Goal: Book appointment/travel/reservation

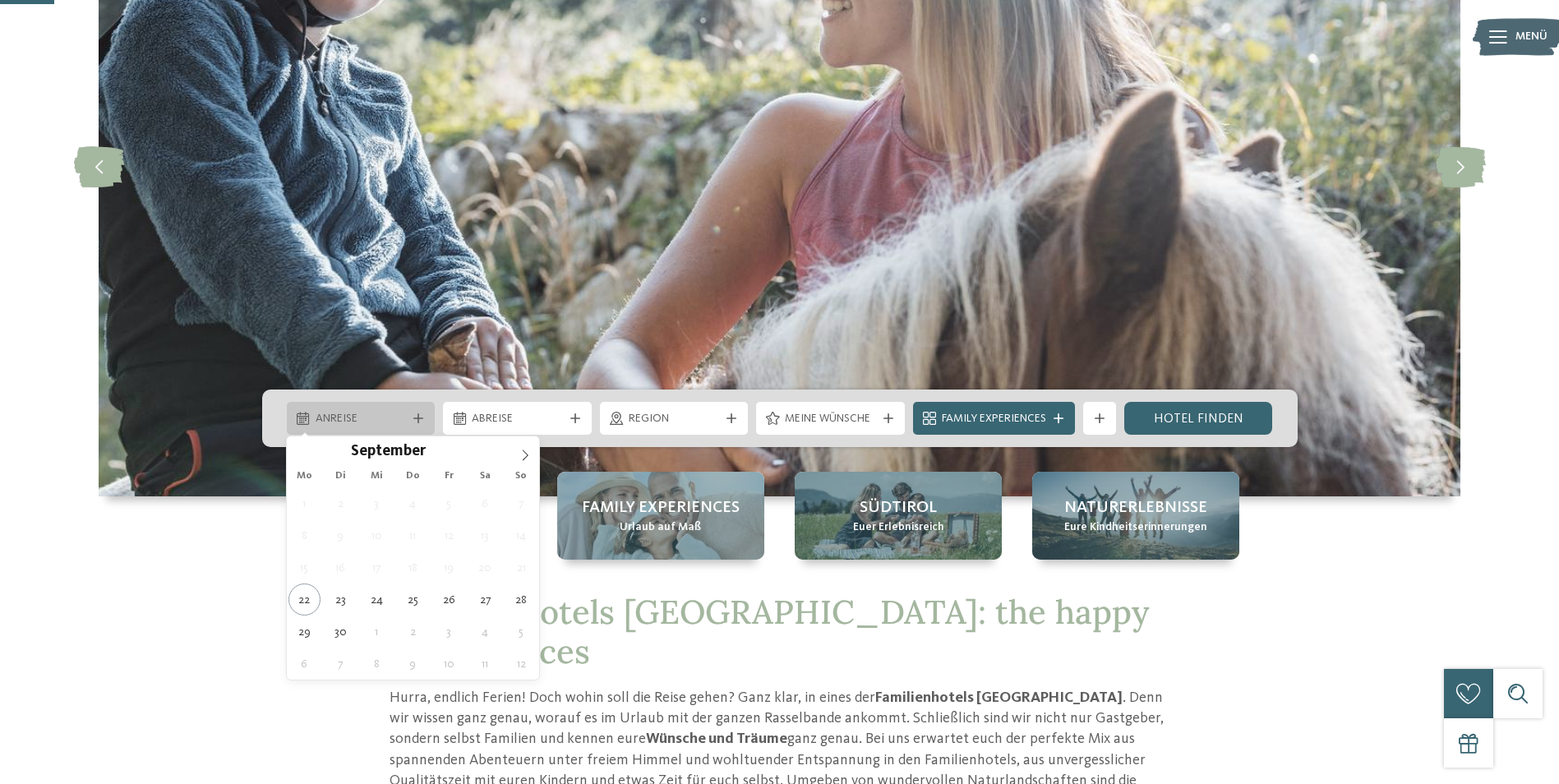
click at [374, 415] on span "Anreise" at bounding box center [361, 418] width 91 height 17
click at [530, 454] on icon at bounding box center [526, 455] width 12 height 12
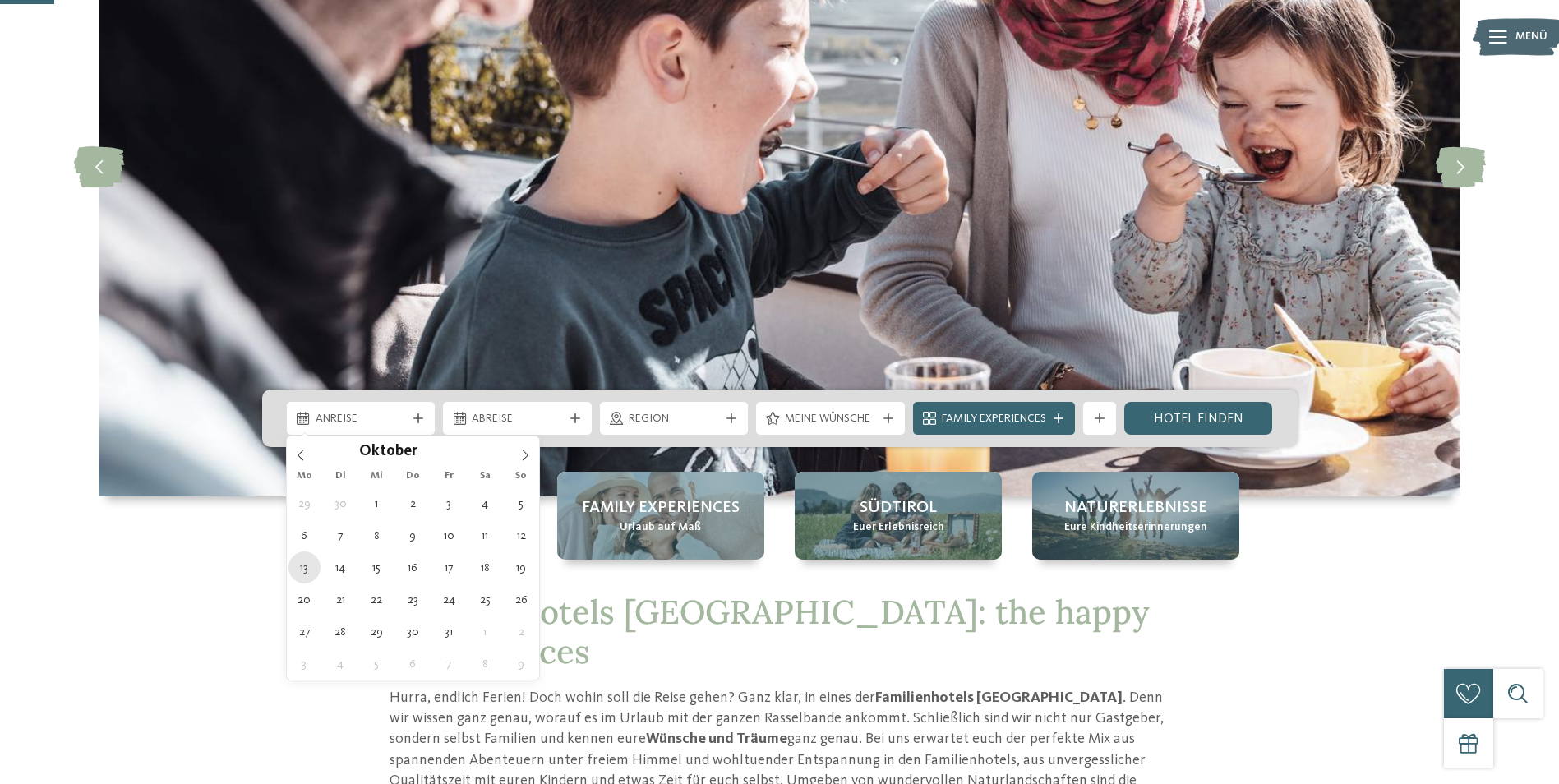
type div "13.10.2025"
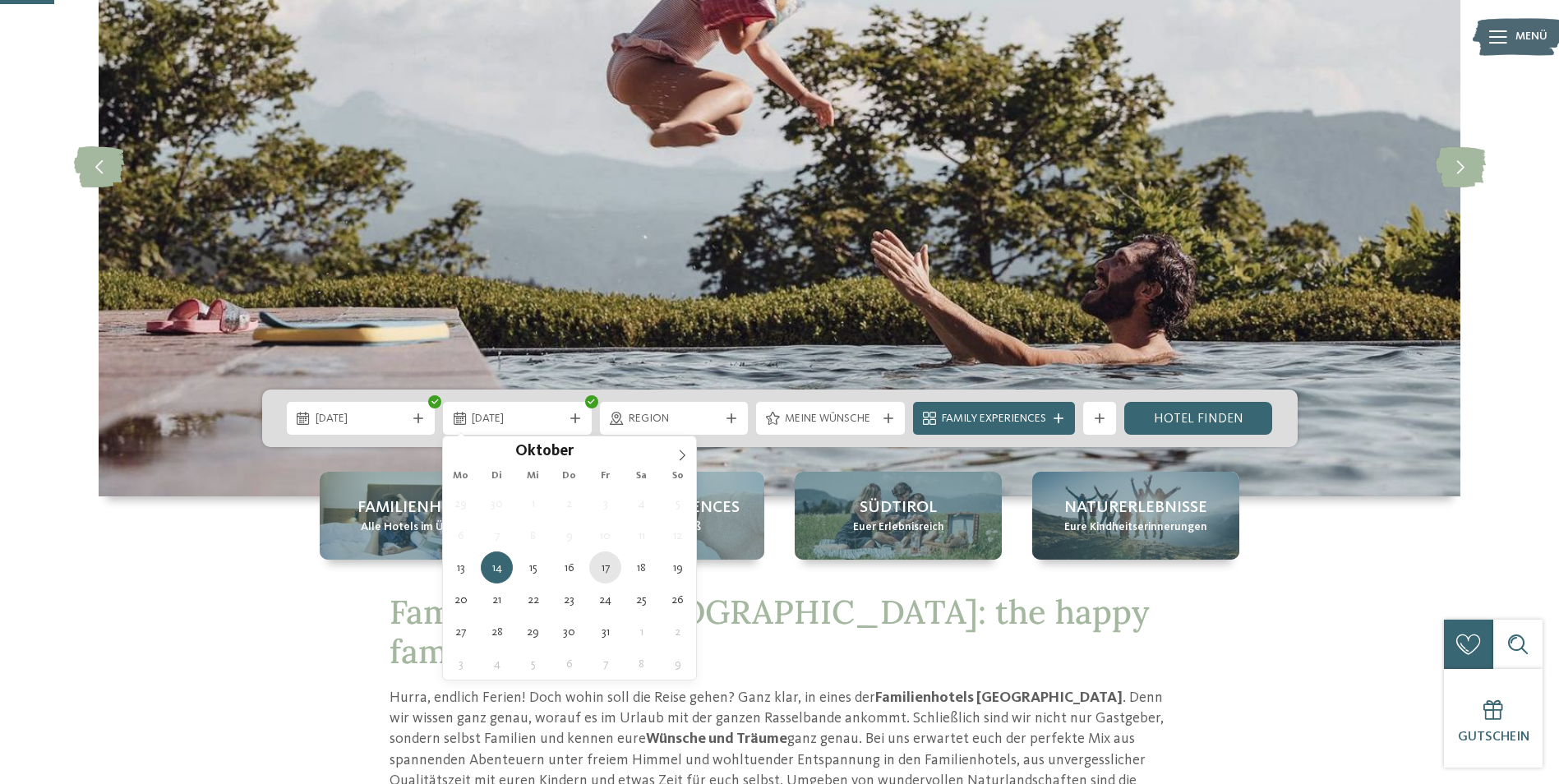
type div "17.10.2025"
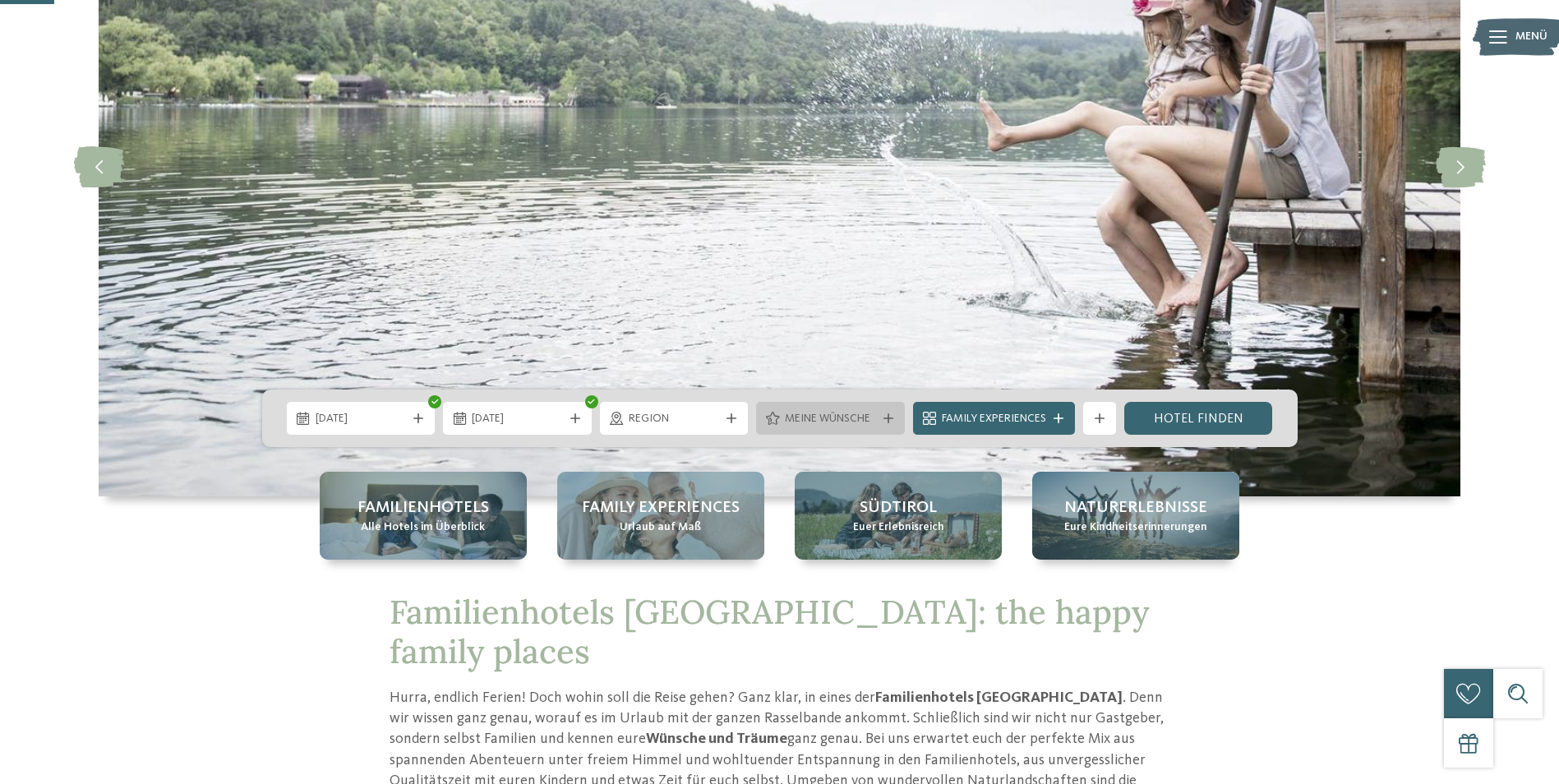
click at [839, 423] on span "Meine Wünsche" at bounding box center [830, 418] width 91 height 17
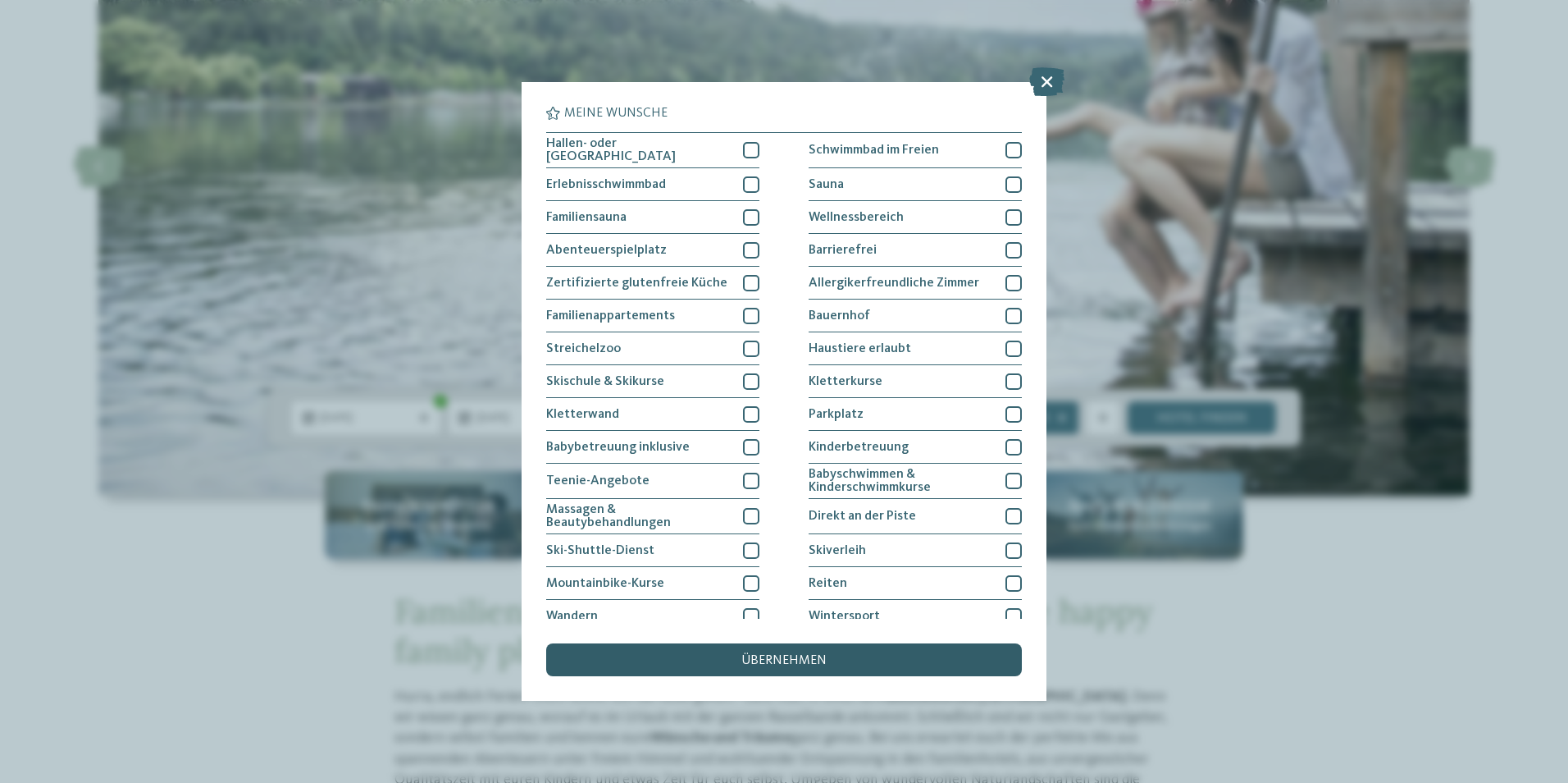
click at [808, 659] on span "übernehmen" at bounding box center [784, 660] width 85 height 13
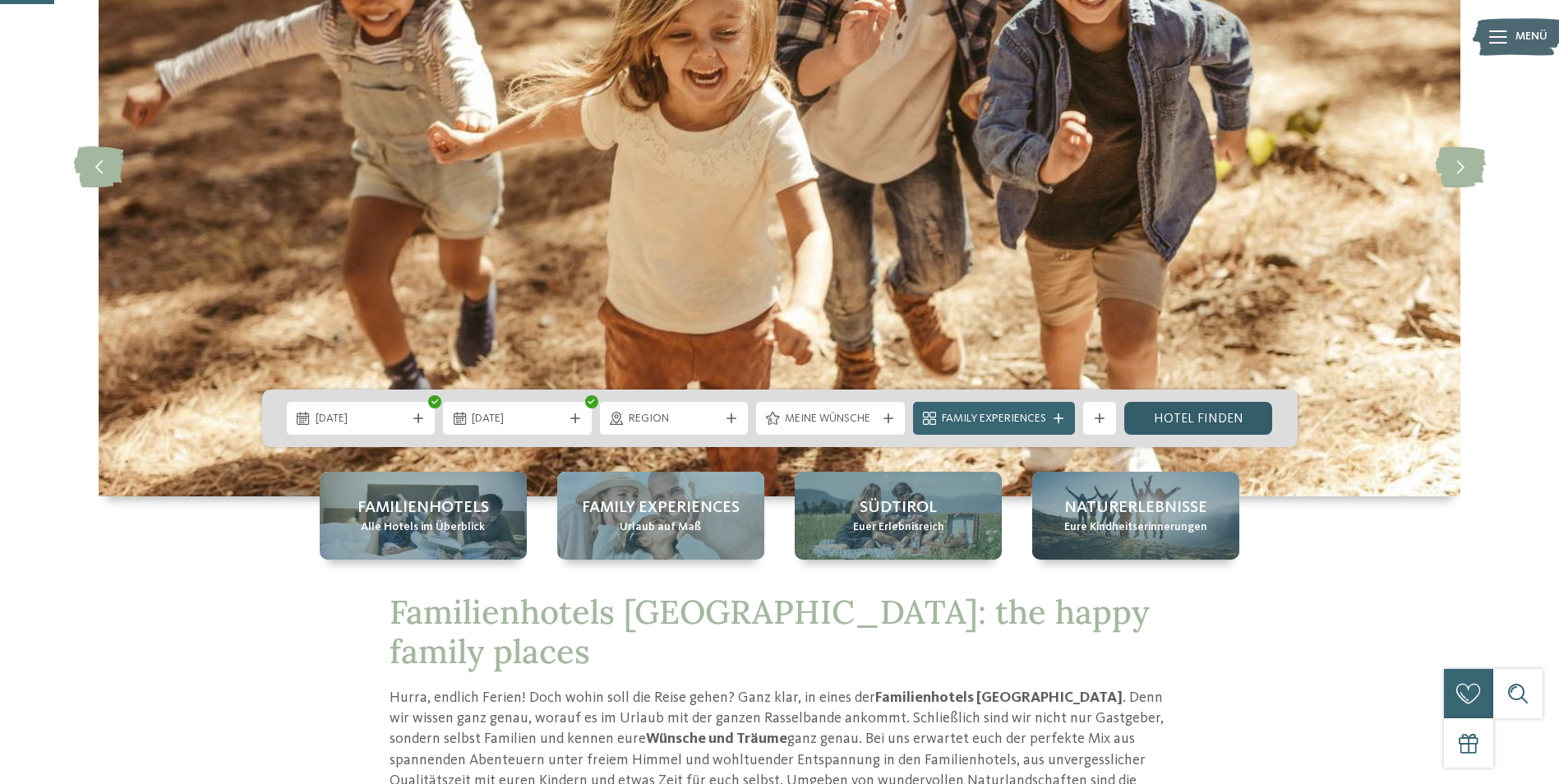
click at [1196, 415] on link "Hotel finden" at bounding box center [1199, 418] width 149 height 33
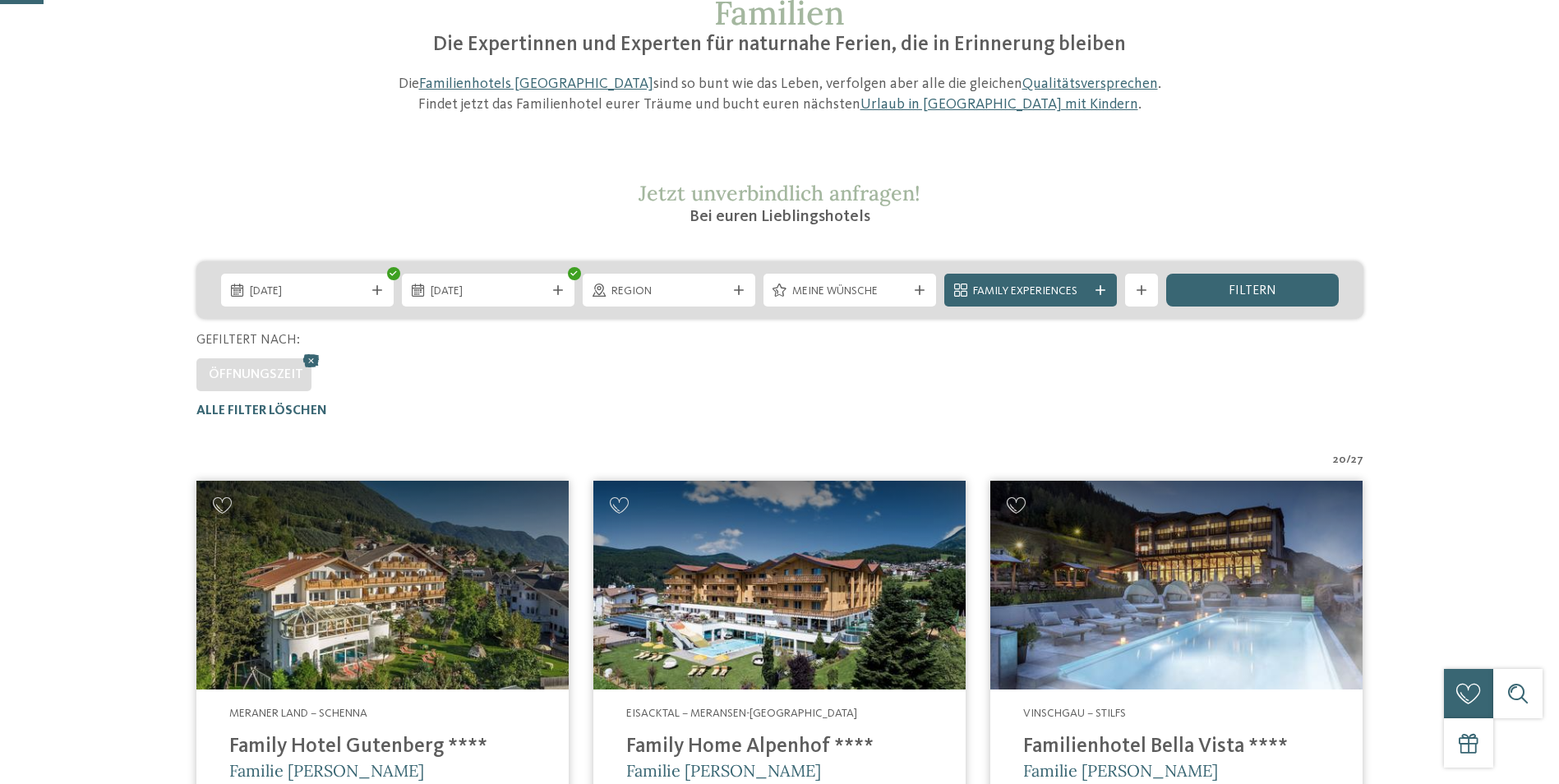
scroll to position [165, 0]
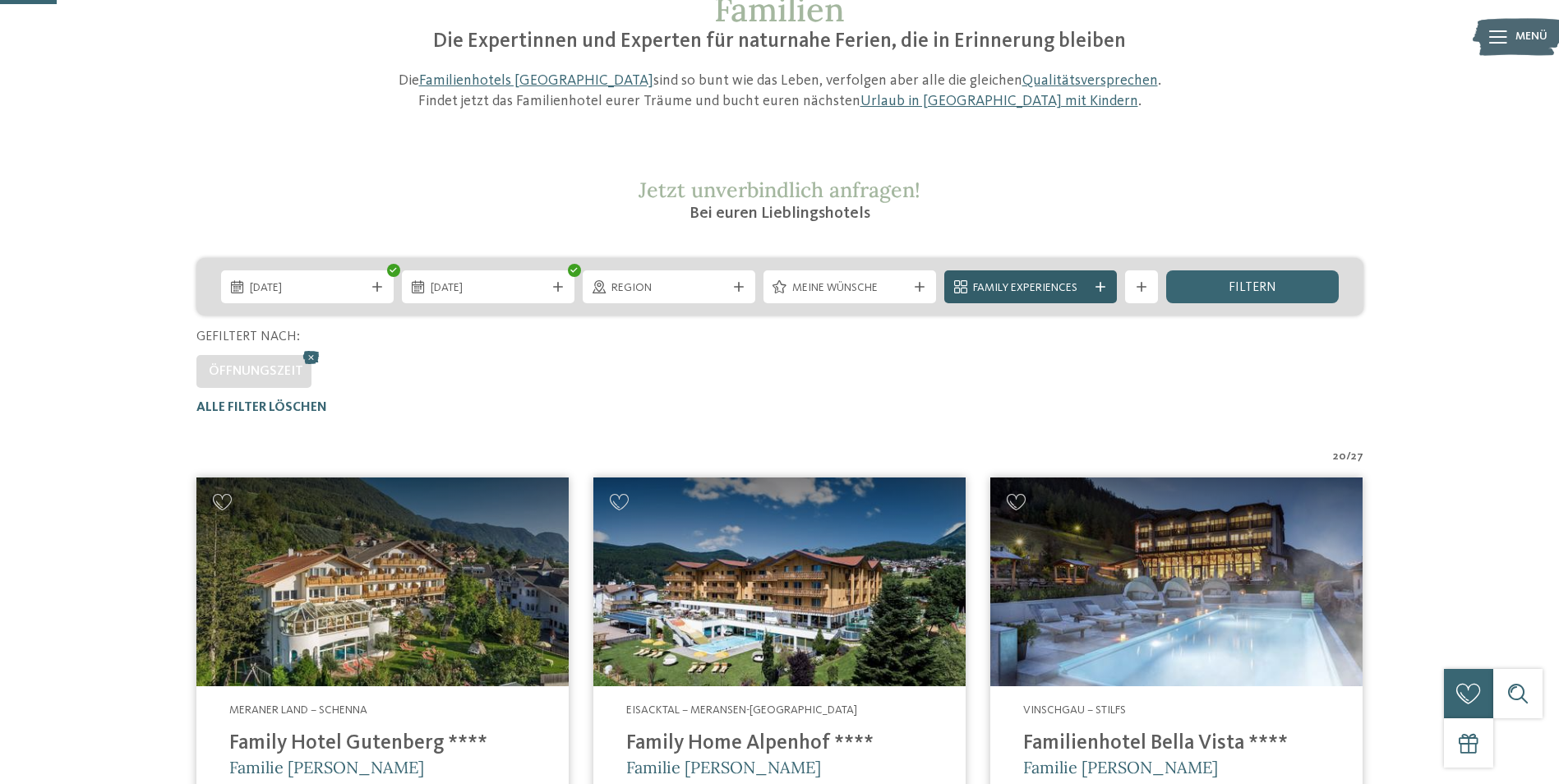
click at [1099, 284] on icon at bounding box center [1100, 286] width 10 height 10
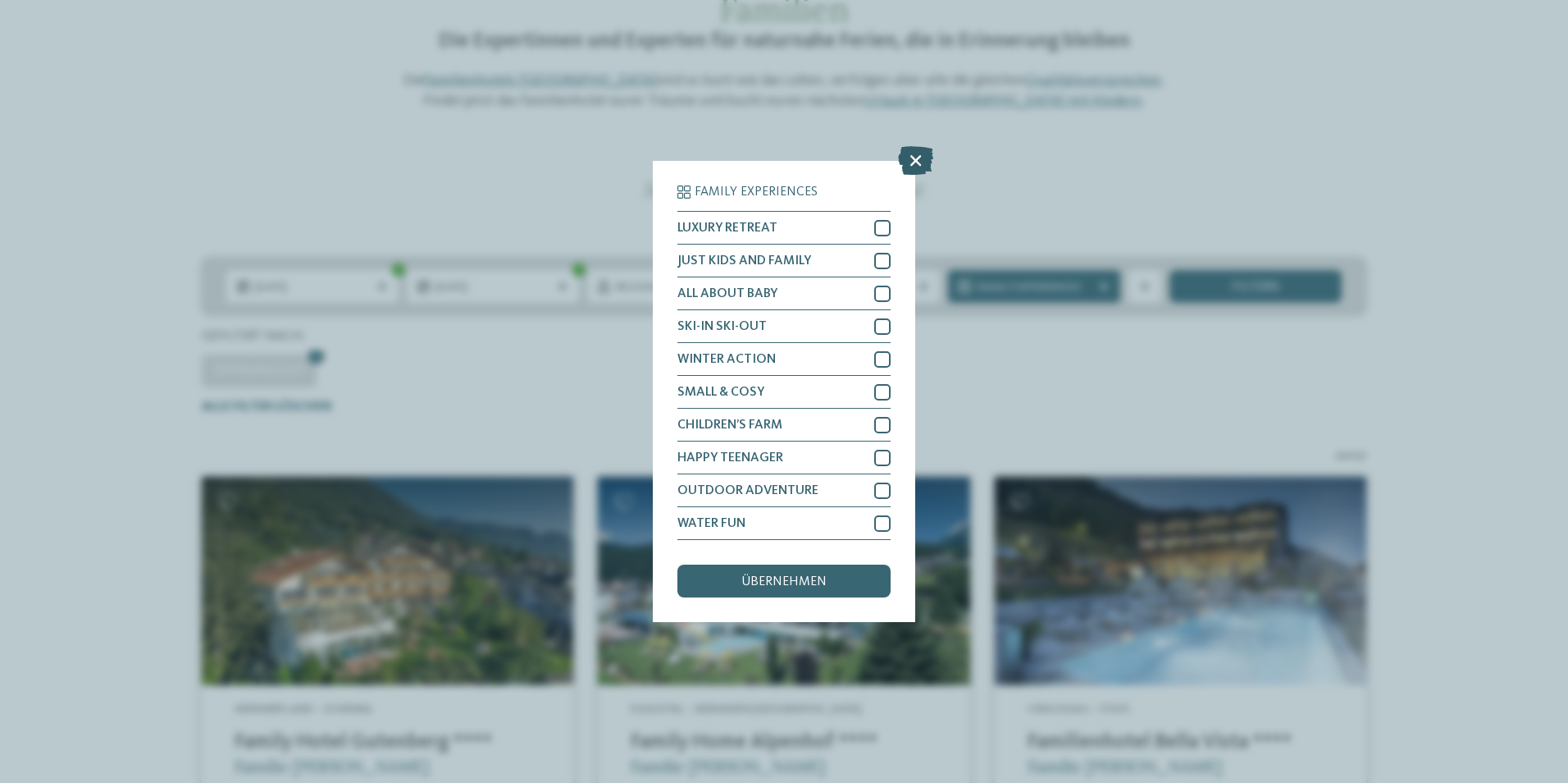
click at [911, 156] on icon at bounding box center [916, 160] width 35 height 28
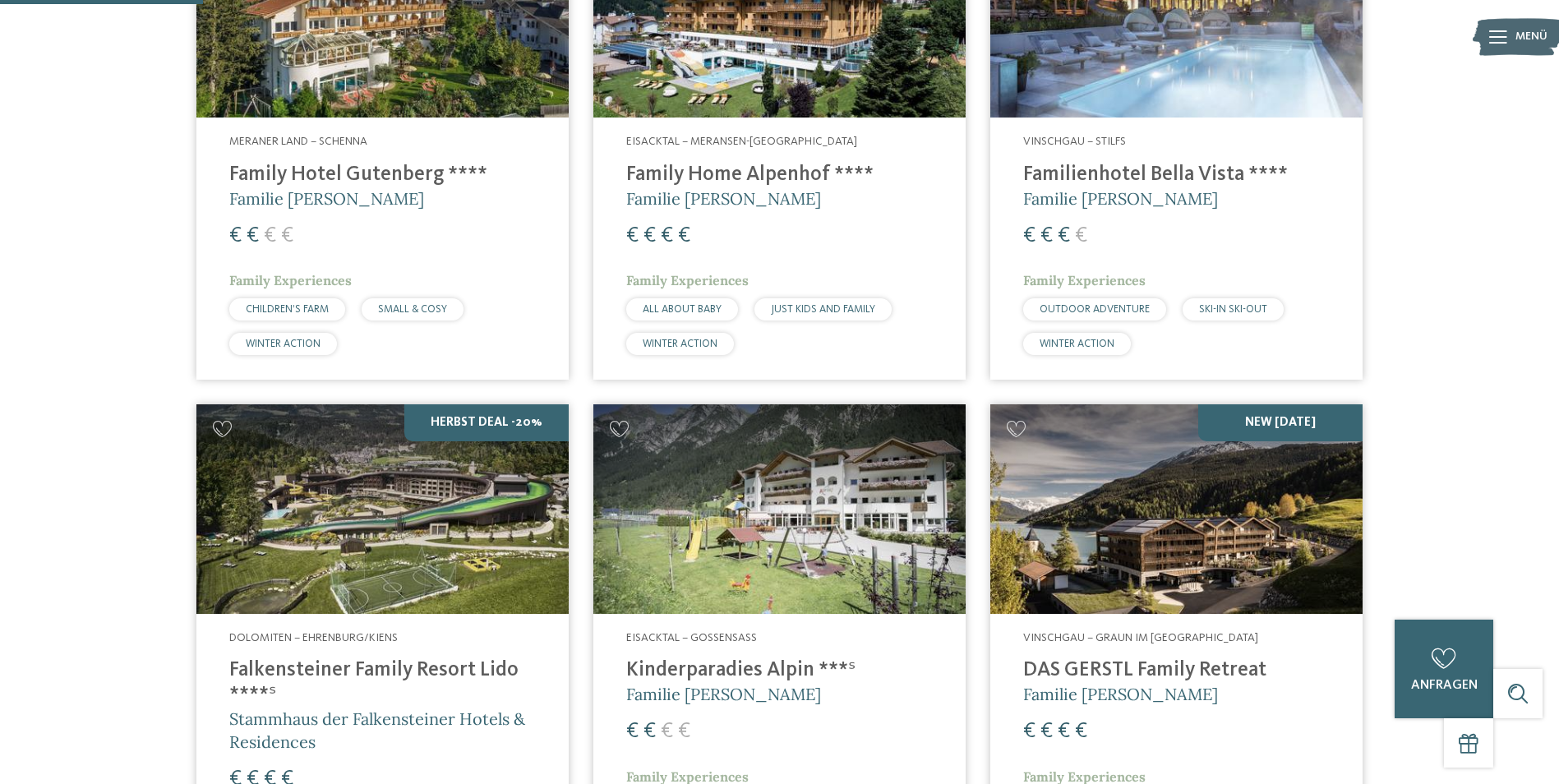
scroll to position [493, 0]
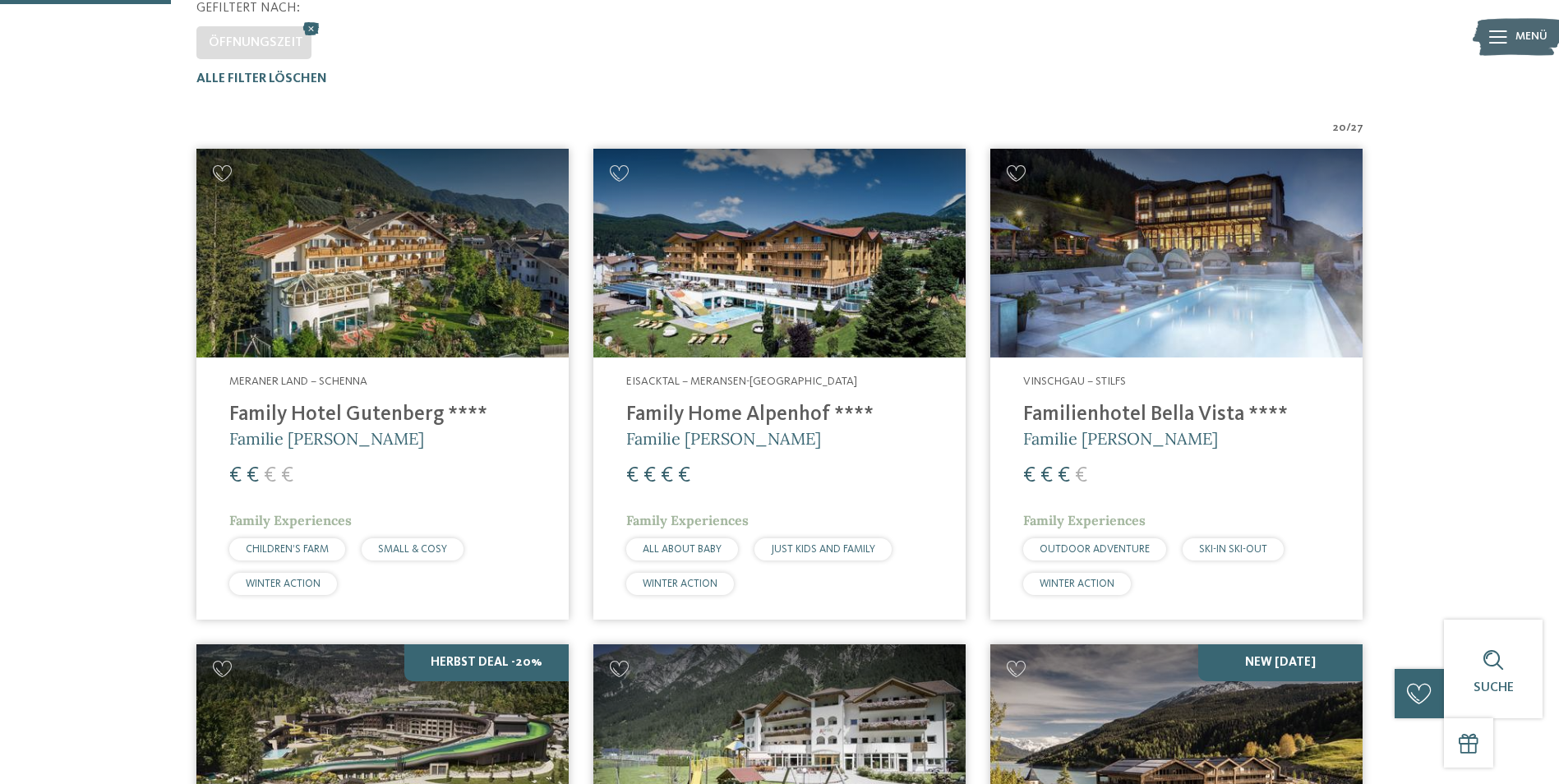
click at [1170, 272] on img at bounding box center [1177, 254] width 373 height 210
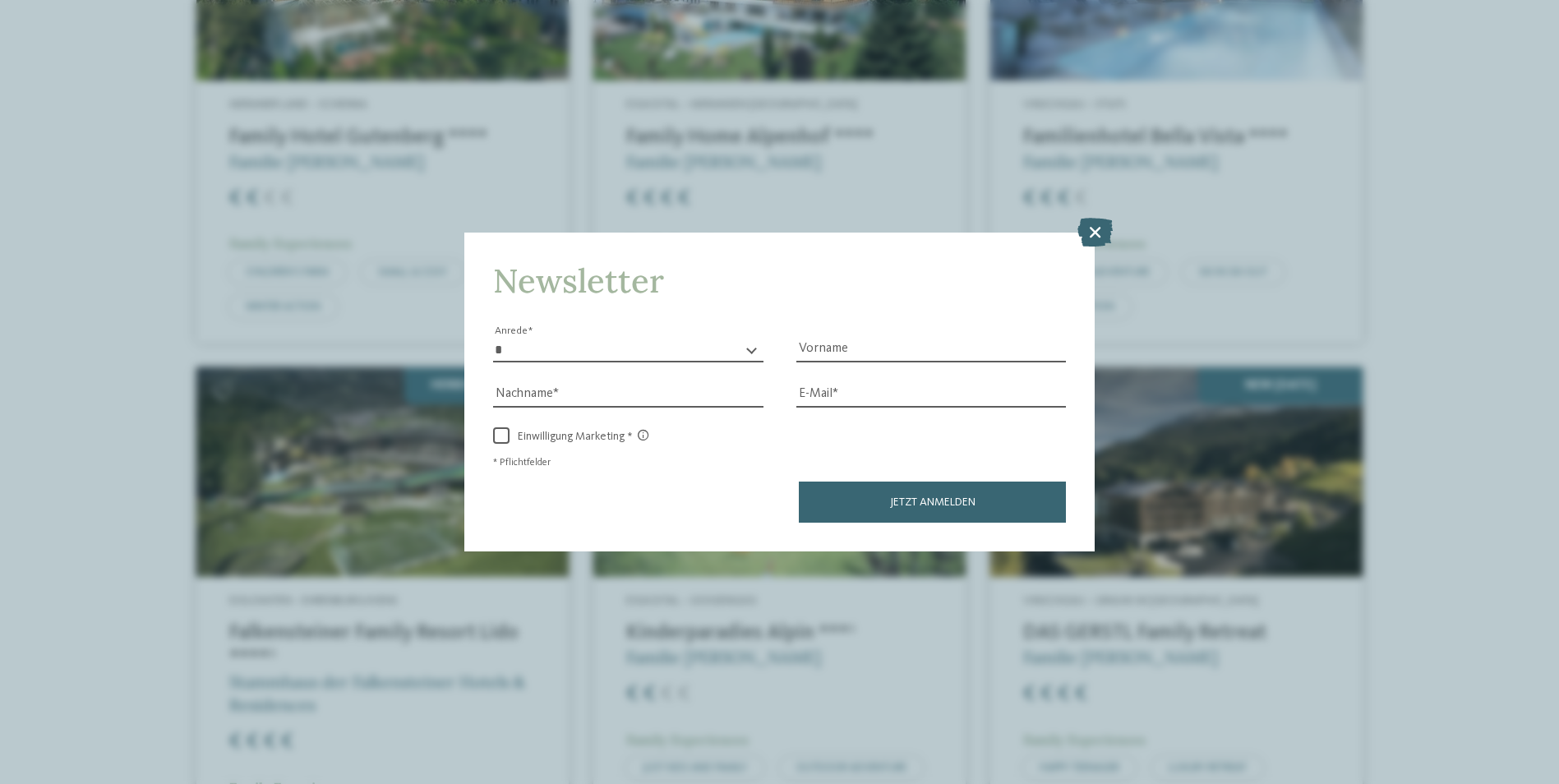
scroll to position [575, 0]
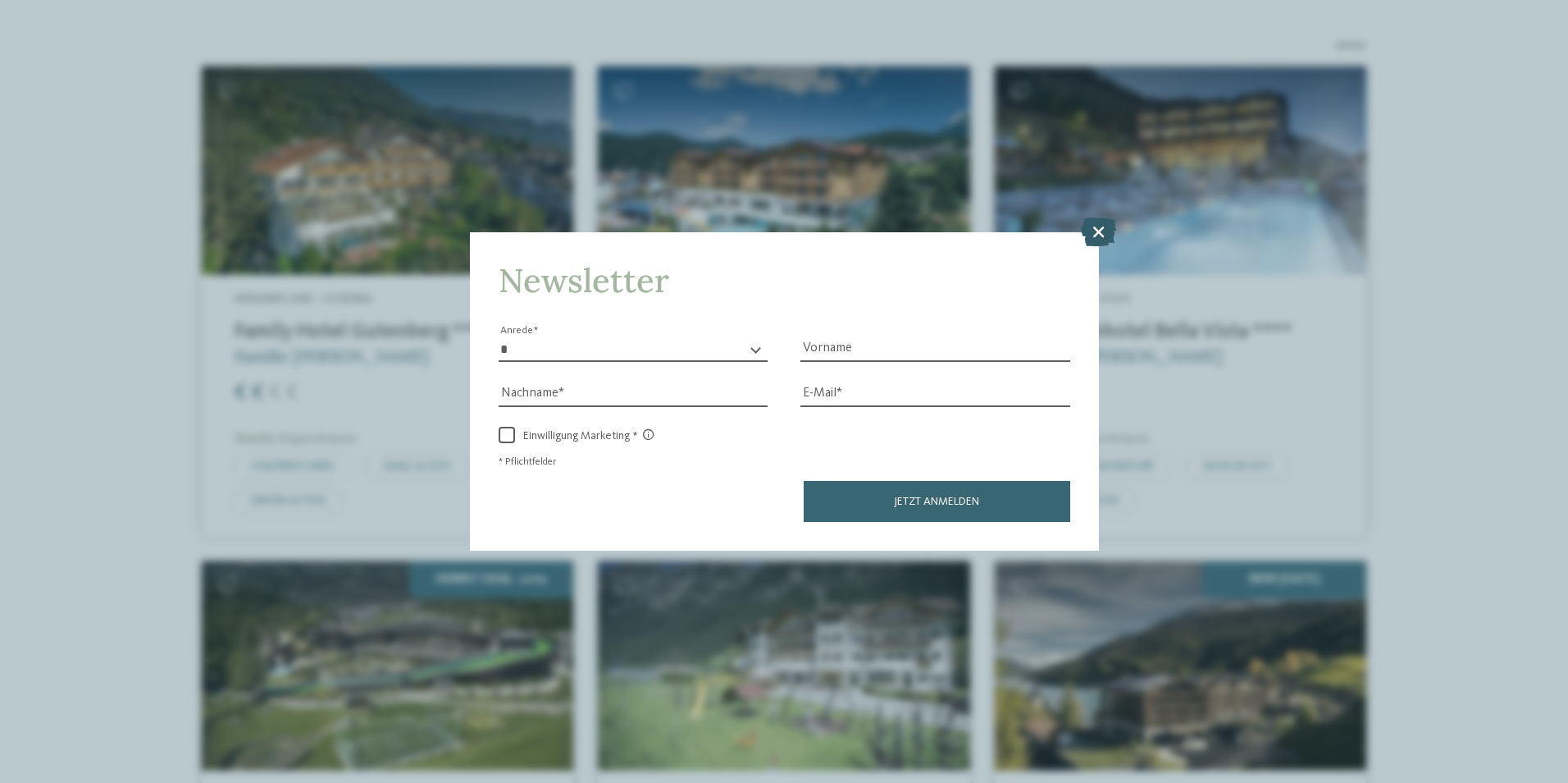
click at [1101, 231] on icon at bounding box center [1098, 230] width 35 height 28
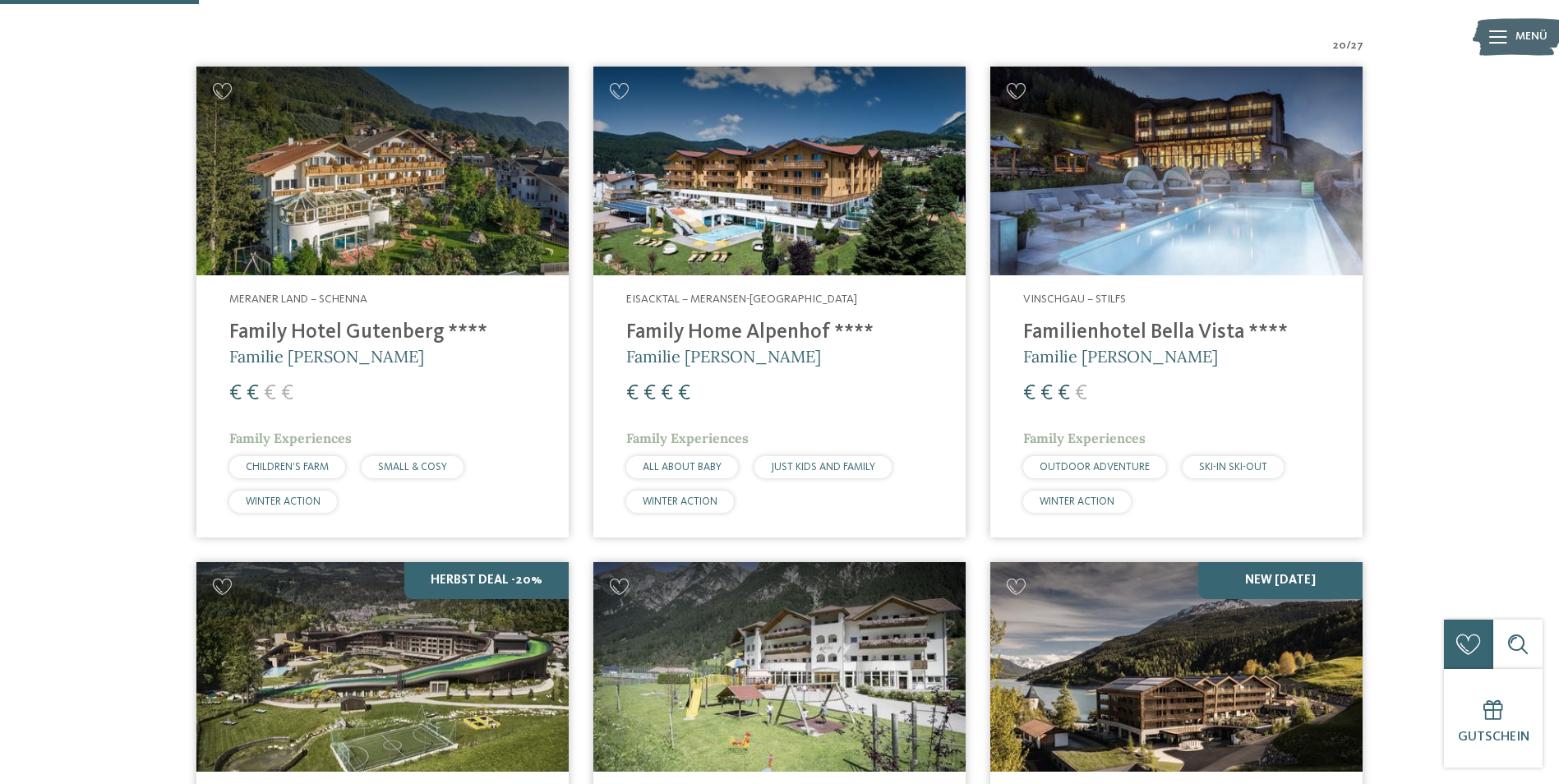
click at [1123, 190] on img at bounding box center [1177, 172] width 373 height 210
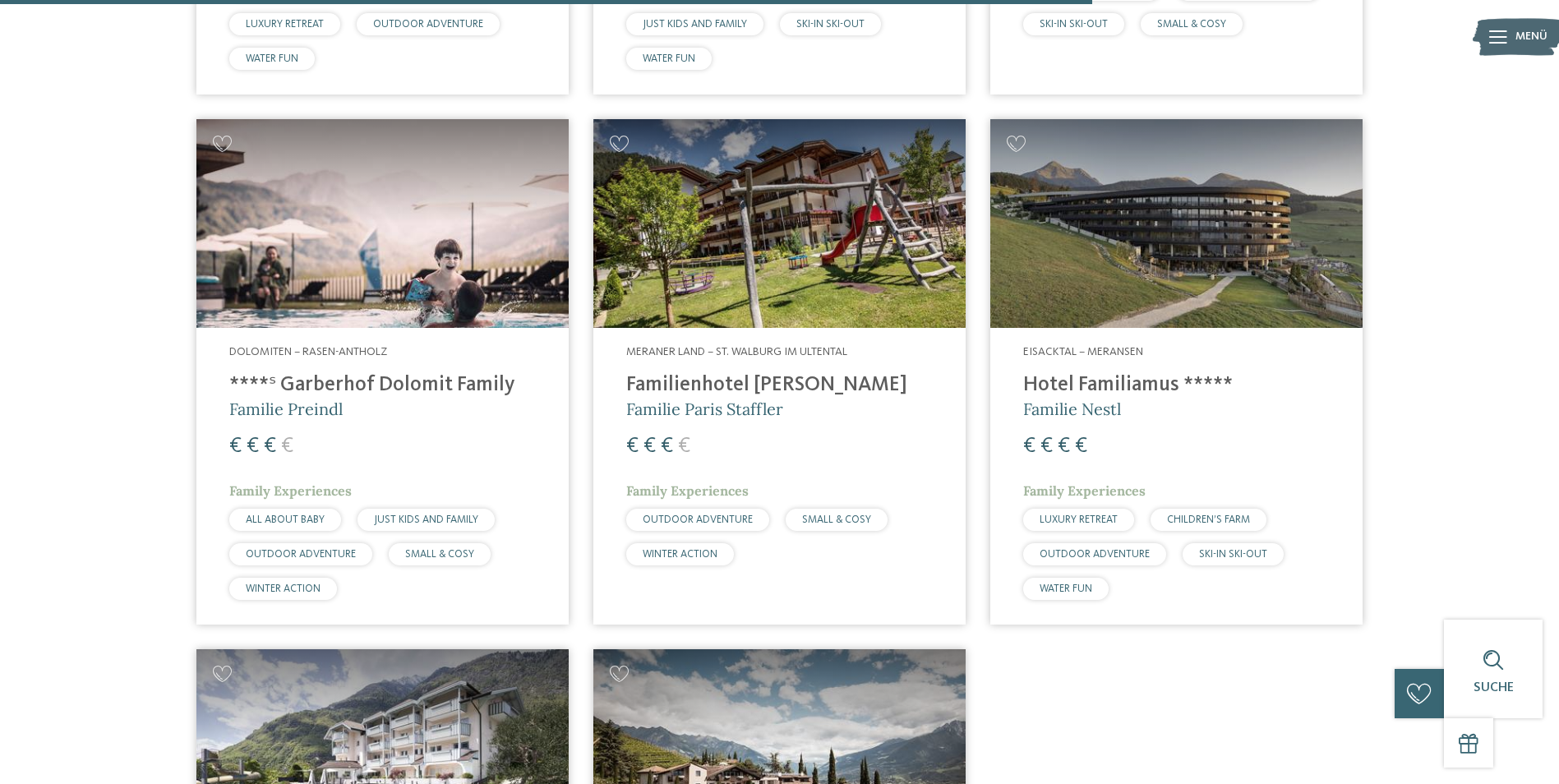
scroll to position [3204, 0]
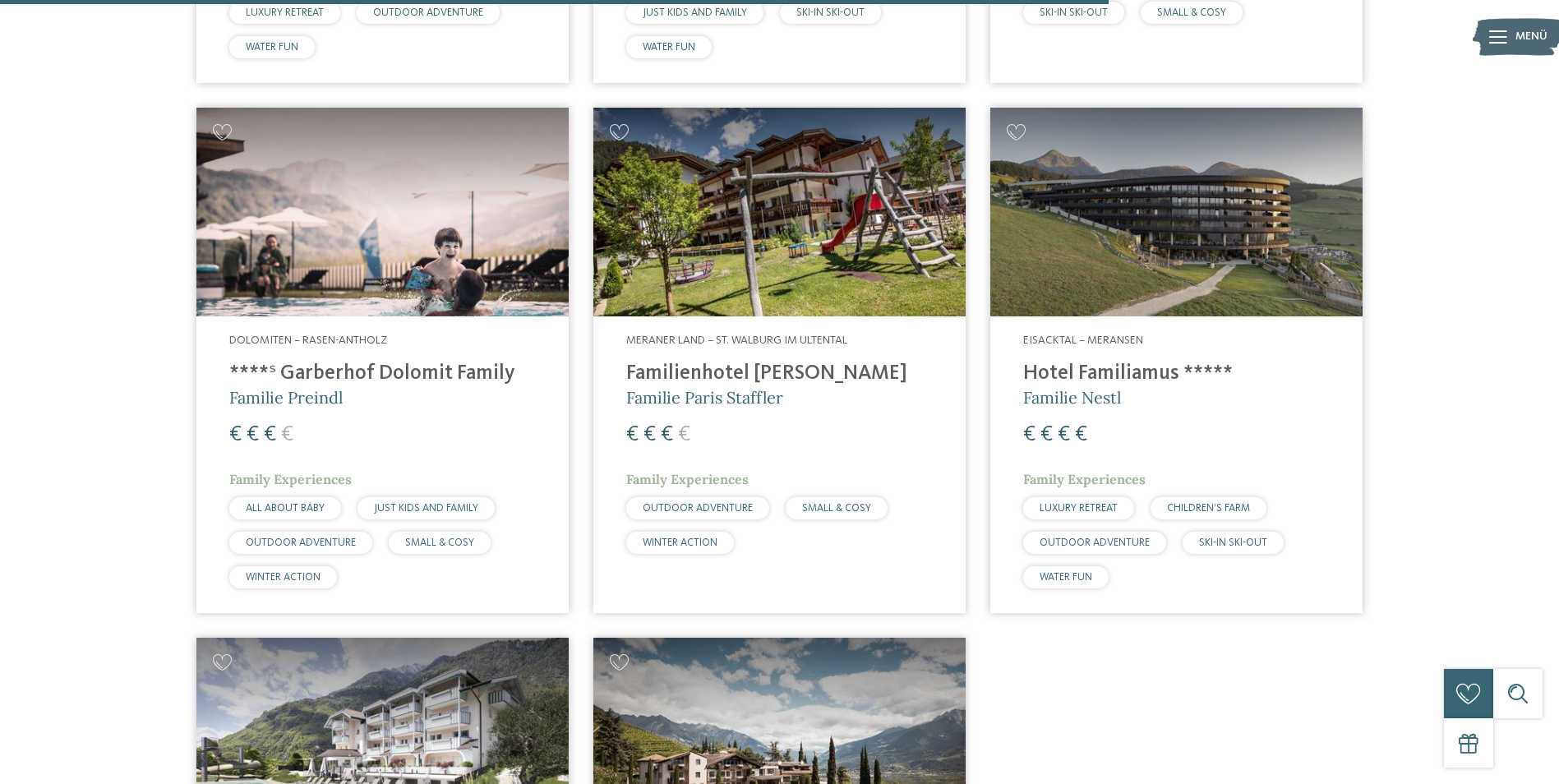
click at [790, 197] on img at bounding box center [780, 213] width 373 height 210
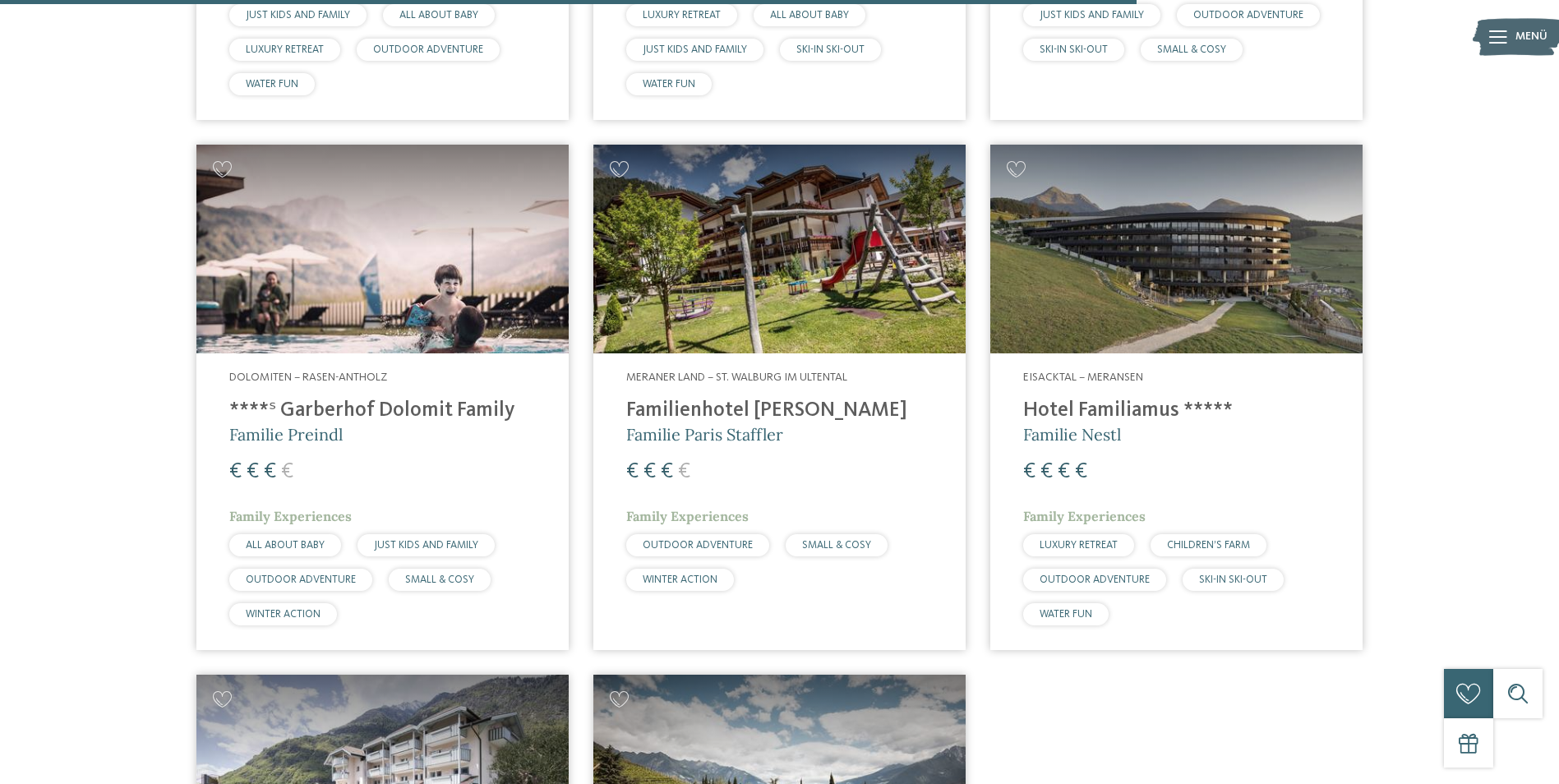
scroll to position [3039, 0]
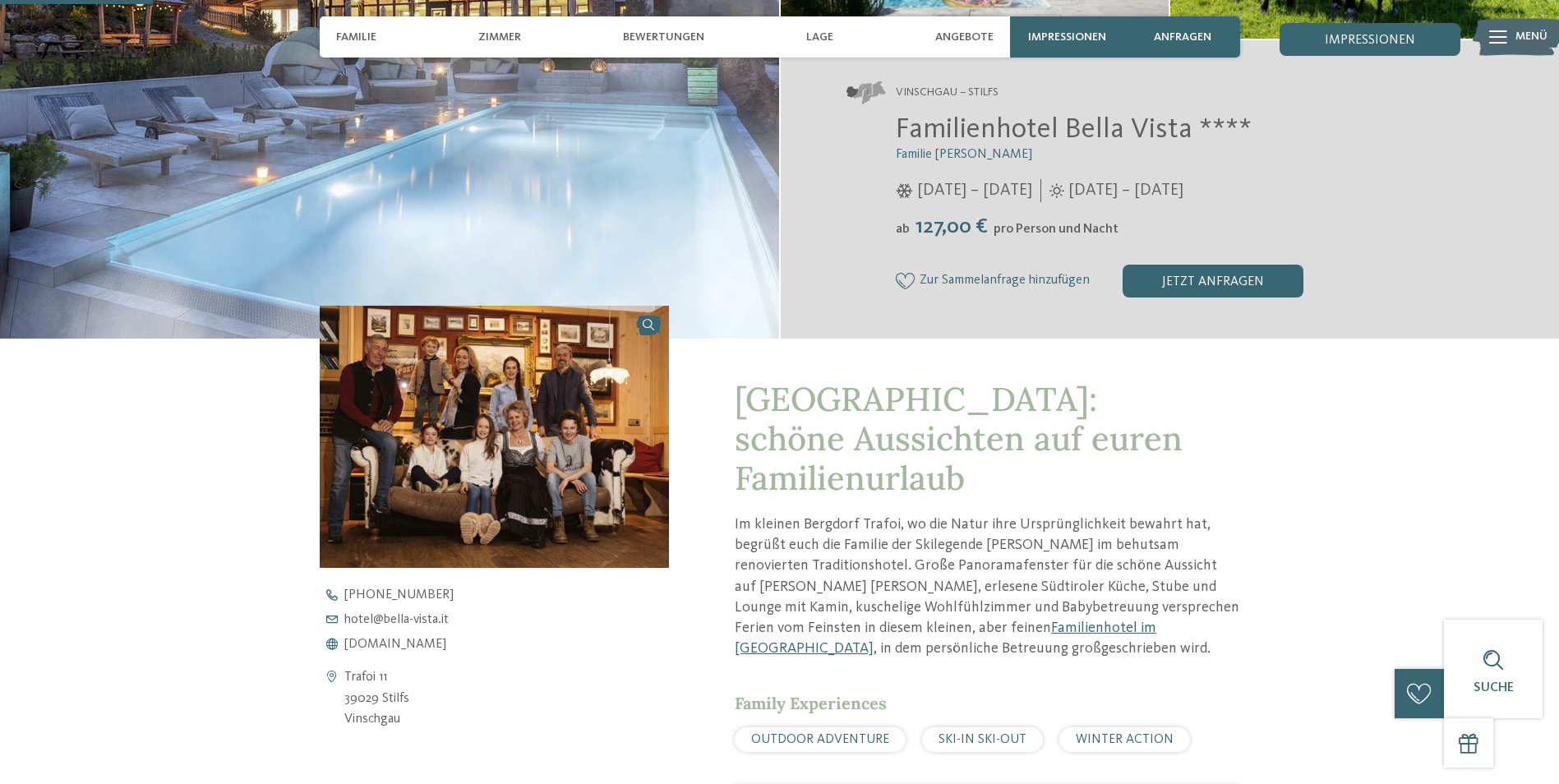
scroll to position [246, 0]
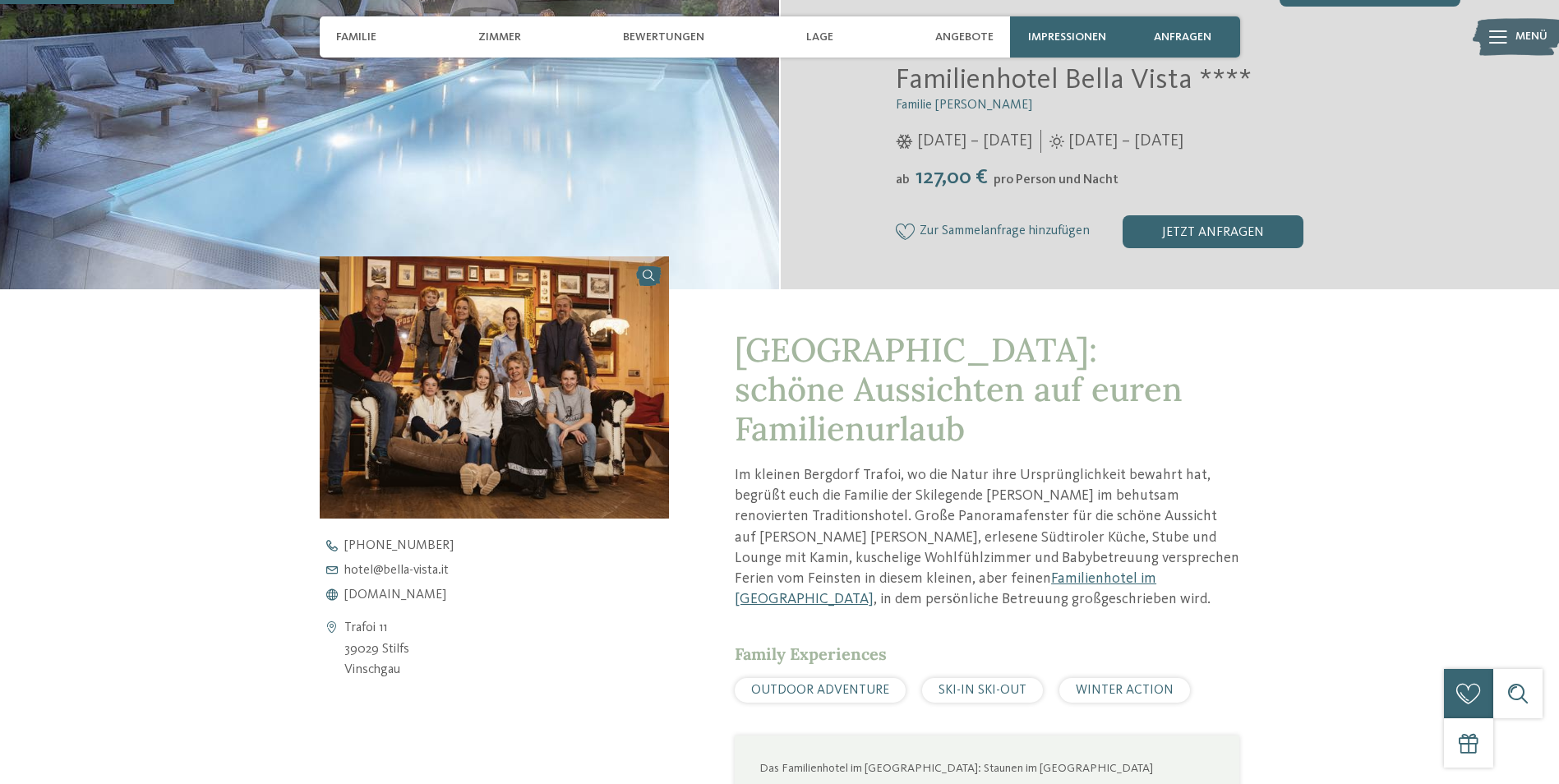
scroll to position [328, 0]
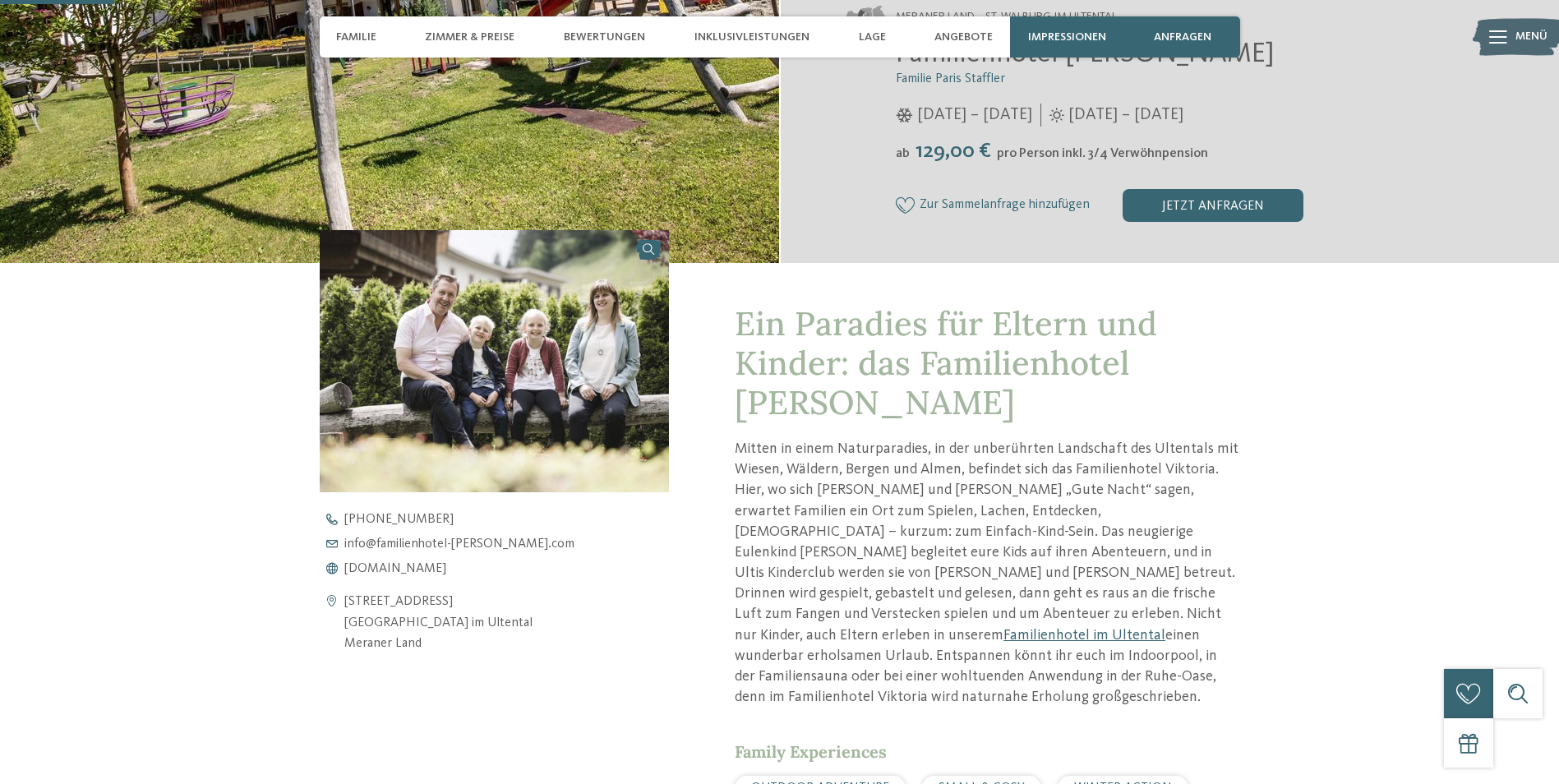
scroll to position [493, 0]
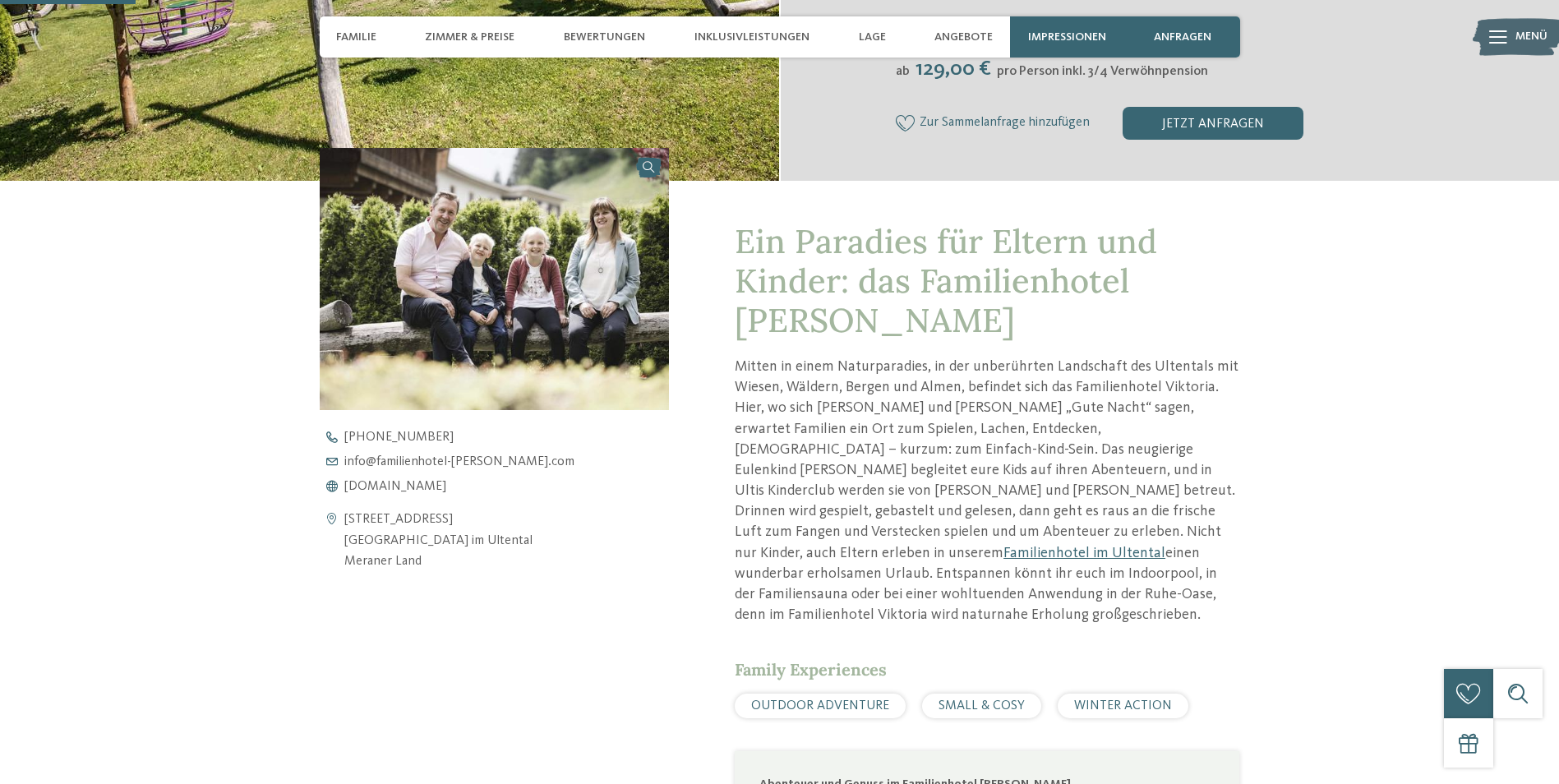
click at [607, 634] on div "Kontaktdaten öffnen [STREET_ADDRESS] [GEOGRAPHIC_DATA] im Ultental [GEOGRAPHIC_…" at bounding box center [494, 699] width 350 height 1102
